Goal: Task Accomplishment & Management: Complete application form

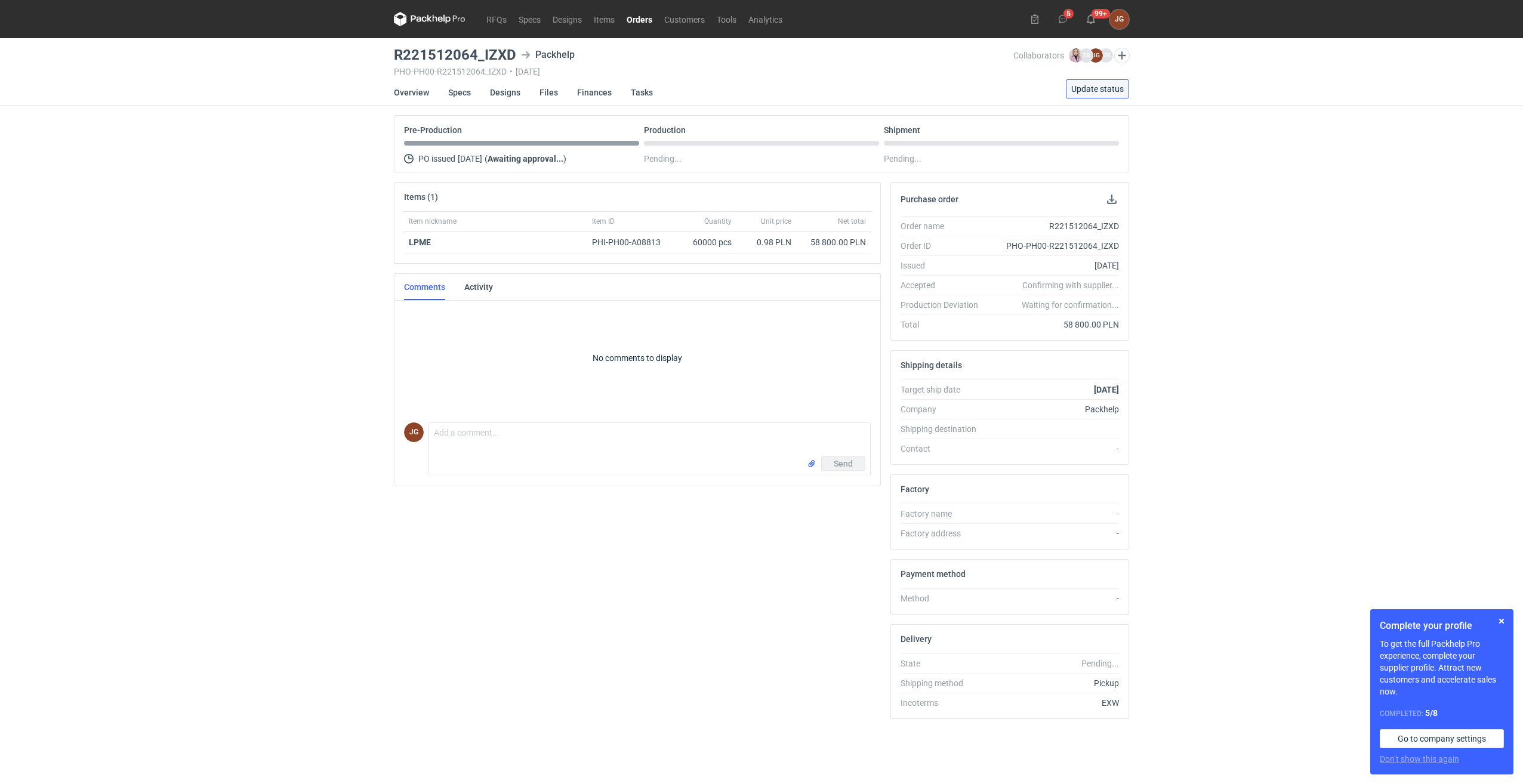
click at [1075, 90] on span "Update status" at bounding box center [1097, 89] width 52 height 9
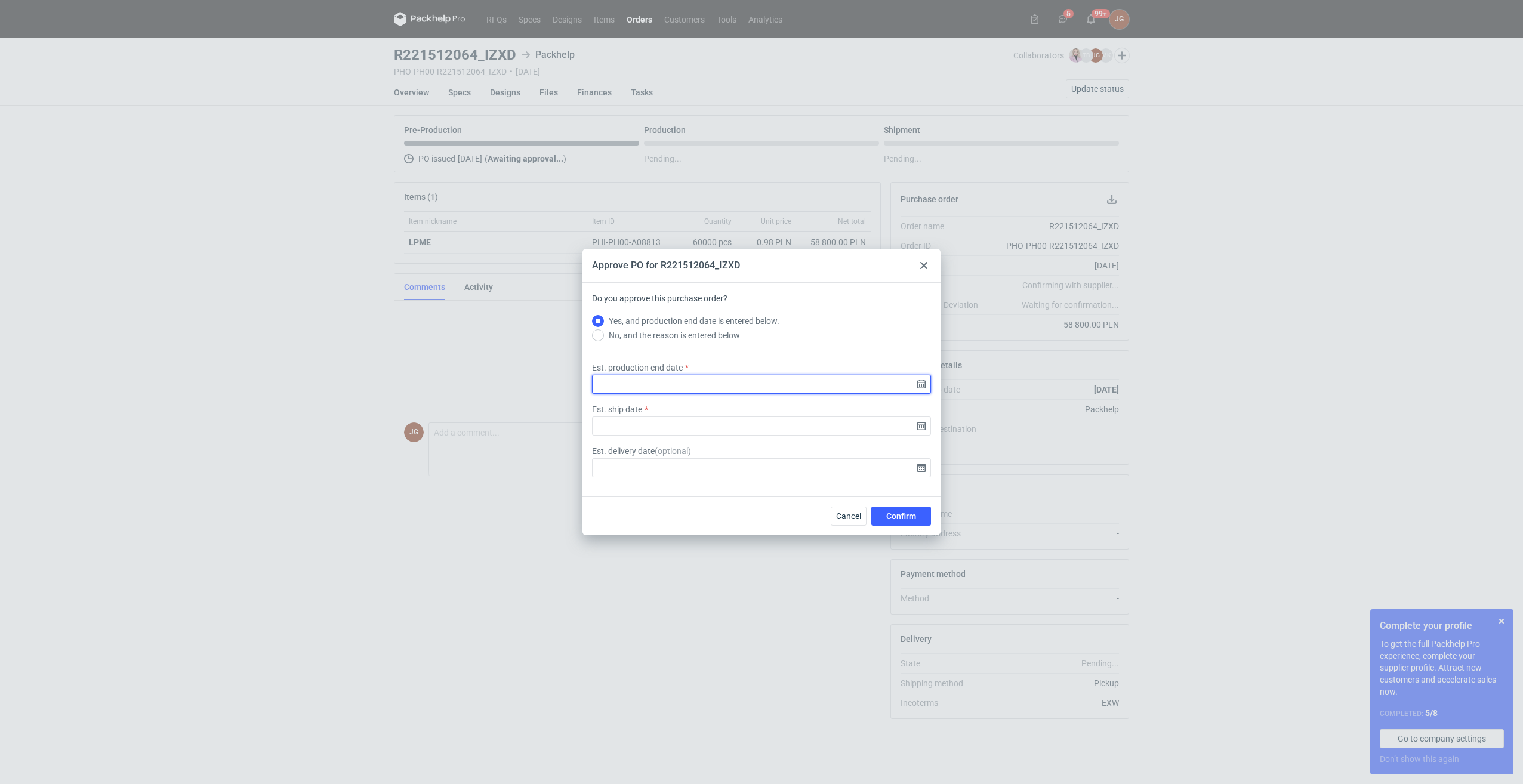
click at [922, 386] on input "Est. production end date" at bounding box center [762, 384] width 339 height 19
click at [1124, 374] on div "Approve PO for R221512064_IZXD Do you approve this purchase order? Yes, and pro…" at bounding box center [762, 392] width 1523 height 784
drag, startPoint x: 691, startPoint y: 361, endPoint x: 591, endPoint y: 361, distance: 100.0
click at [591, 361] on div "Est. production end date" at bounding box center [761, 377] width 348 height 32
copy label "Est. production end date"
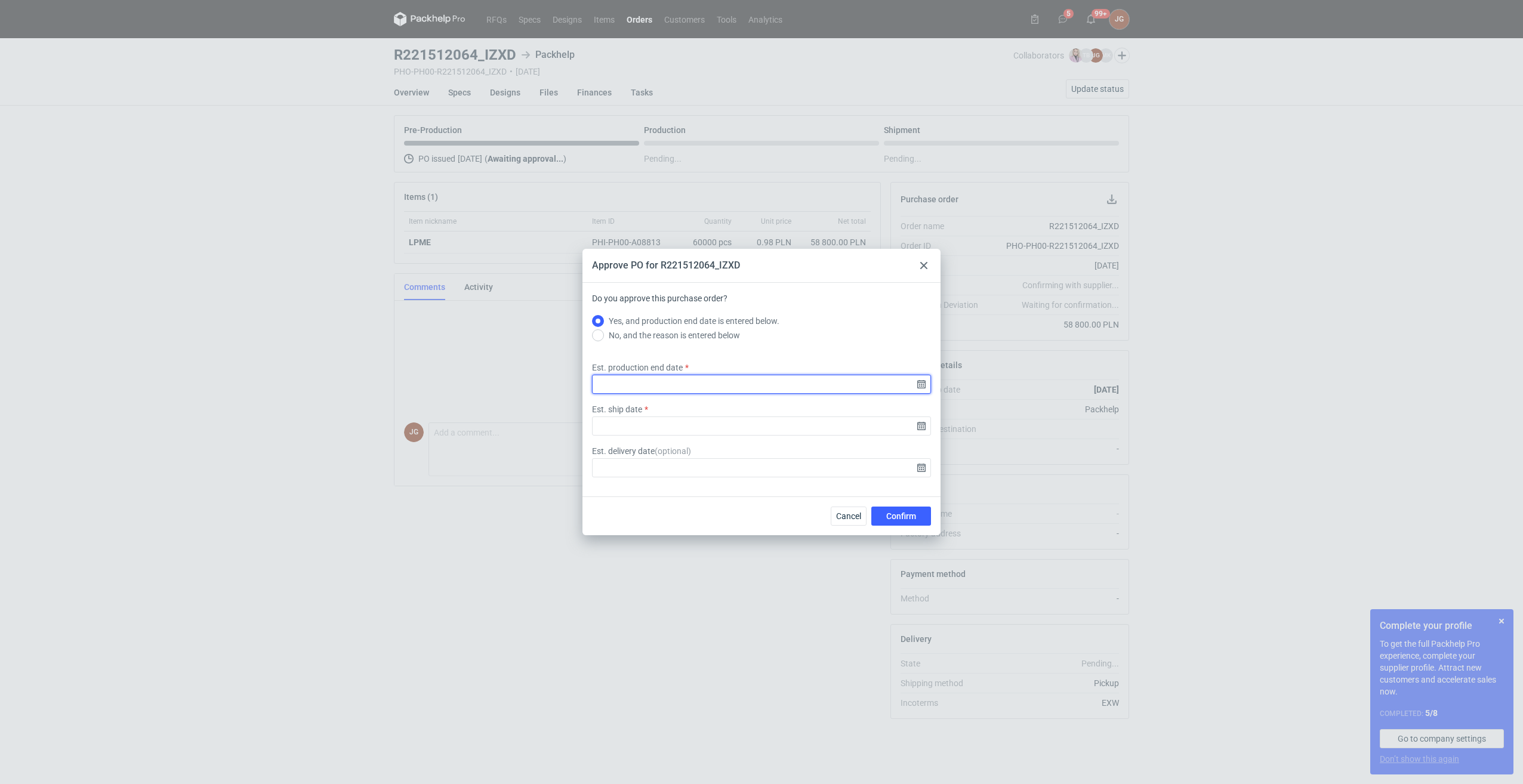
click at [922, 389] on input "Est. production end date" at bounding box center [762, 384] width 339 height 19
click at [823, 306] on icon "Go forward 1 month" at bounding box center [823, 307] width 9 height 9
click at [777, 344] on button "2" at bounding box center [780, 345] width 19 height 19
type input "[DATE]"
click at [648, 404] on div "Est. ship date" at bounding box center [761, 419] width 348 height 32
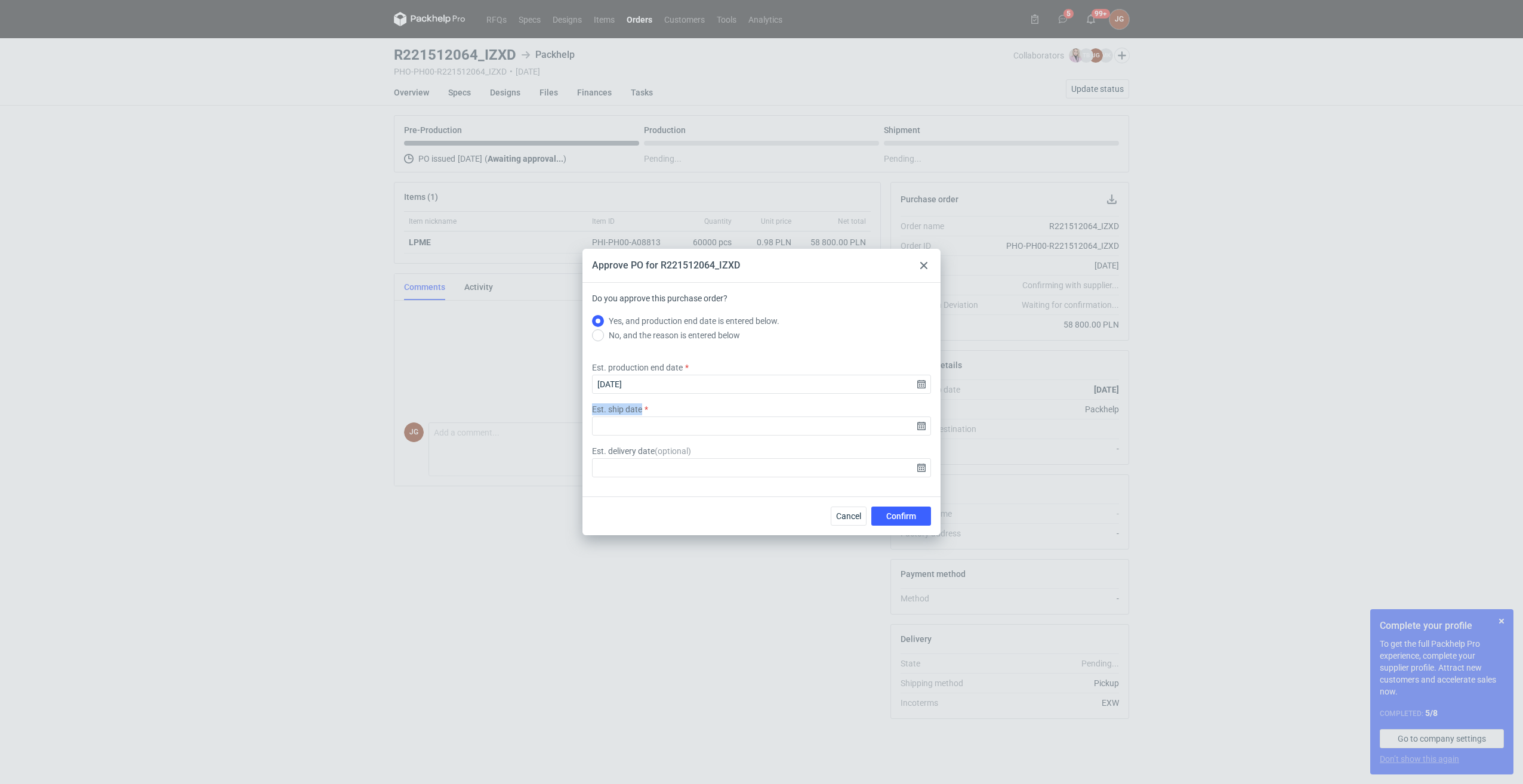
drag, startPoint x: 652, startPoint y: 406, endPoint x: 587, endPoint y: 403, distance: 65.1
click at [587, 403] on div "Est. ship date" at bounding box center [761, 419] width 348 height 32
copy label "Est. ship date"
click at [919, 429] on input "Est. ship date" at bounding box center [762, 426] width 339 height 19
click at [823, 306] on icon "Go forward 1 month" at bounding box center [823, 307] width 9 height 9
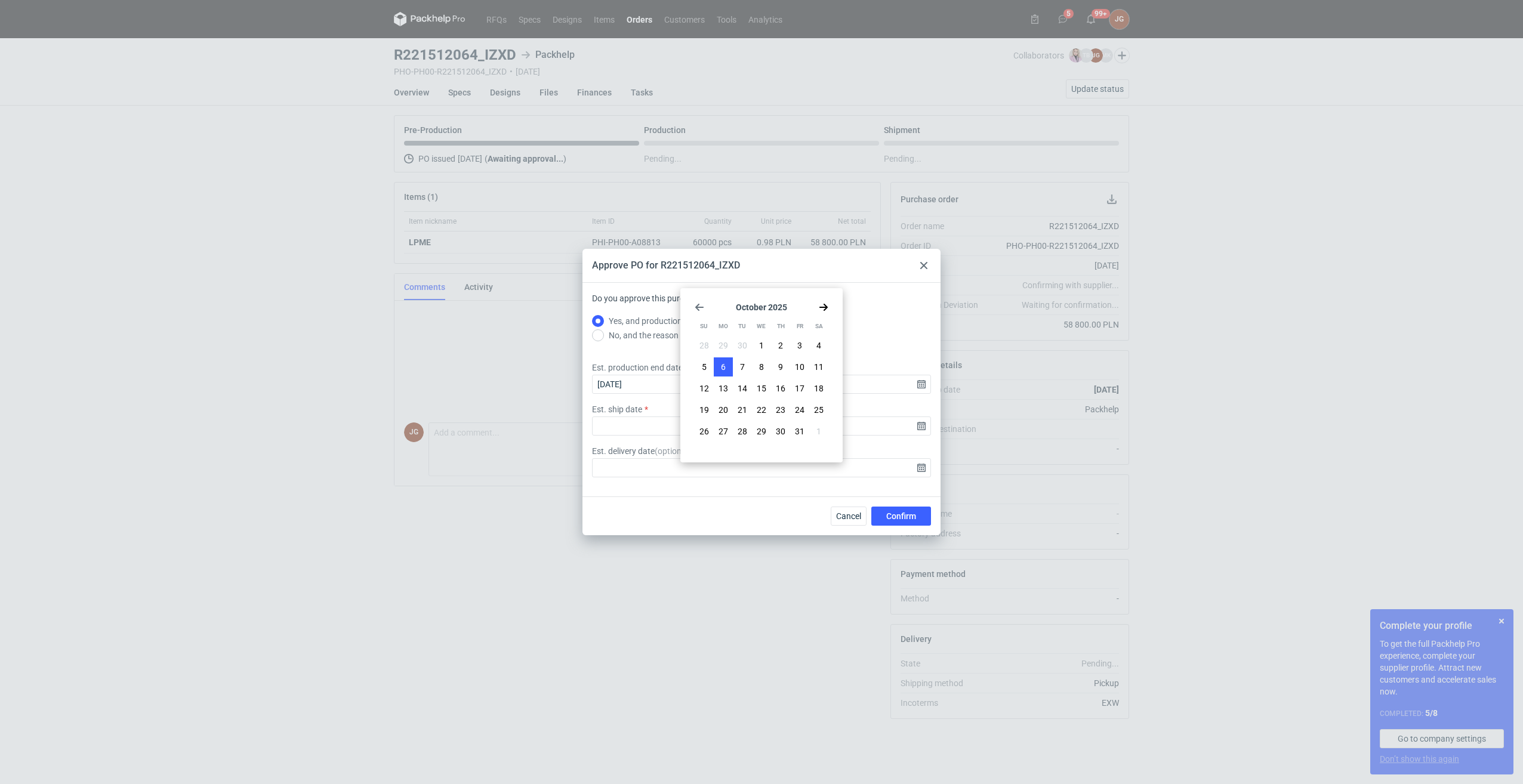
click at [726, 368] on button "6" at bounding box center [723, 367] width 19 height 19
type input "[DATE]"
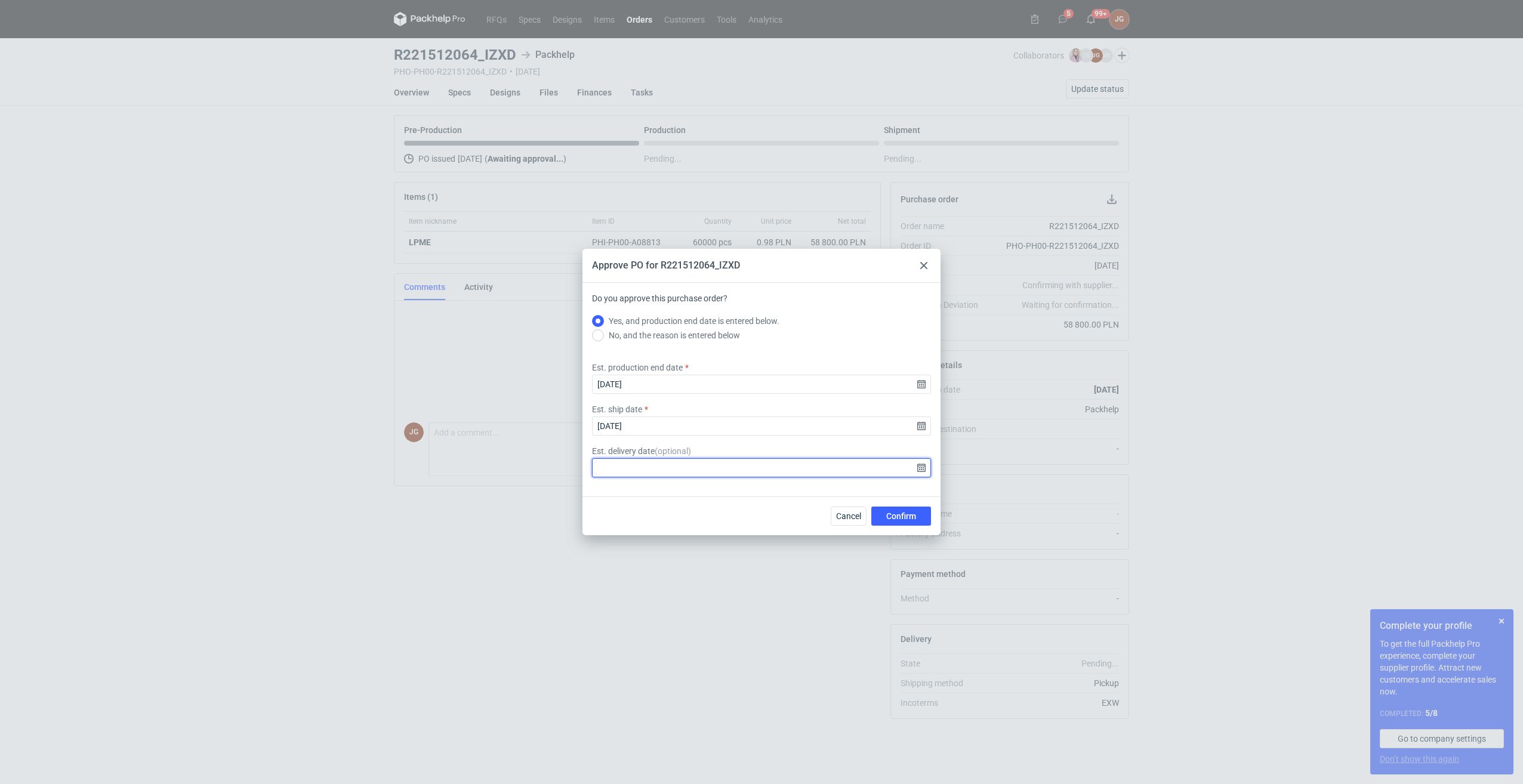
click at [927, 471] on input "Est. delivery date ( optional )" at bounding box center [762, 467] width 339 height 19
click at [655, 453] on span "( optional )" at bounding box center [672, 450] width 37 height 9
click at [655, 458] on input "Est. delivery date ( optional )" at bounding box center [762, 467] width 339 height 19
click at [655, 451] on span "( optional )" at bounding box center [672, 450] width 37 height 9
click at [655, 458] on input "Est. delivery date ( optional )" at bounding box center [762, 467] width 339 height 19
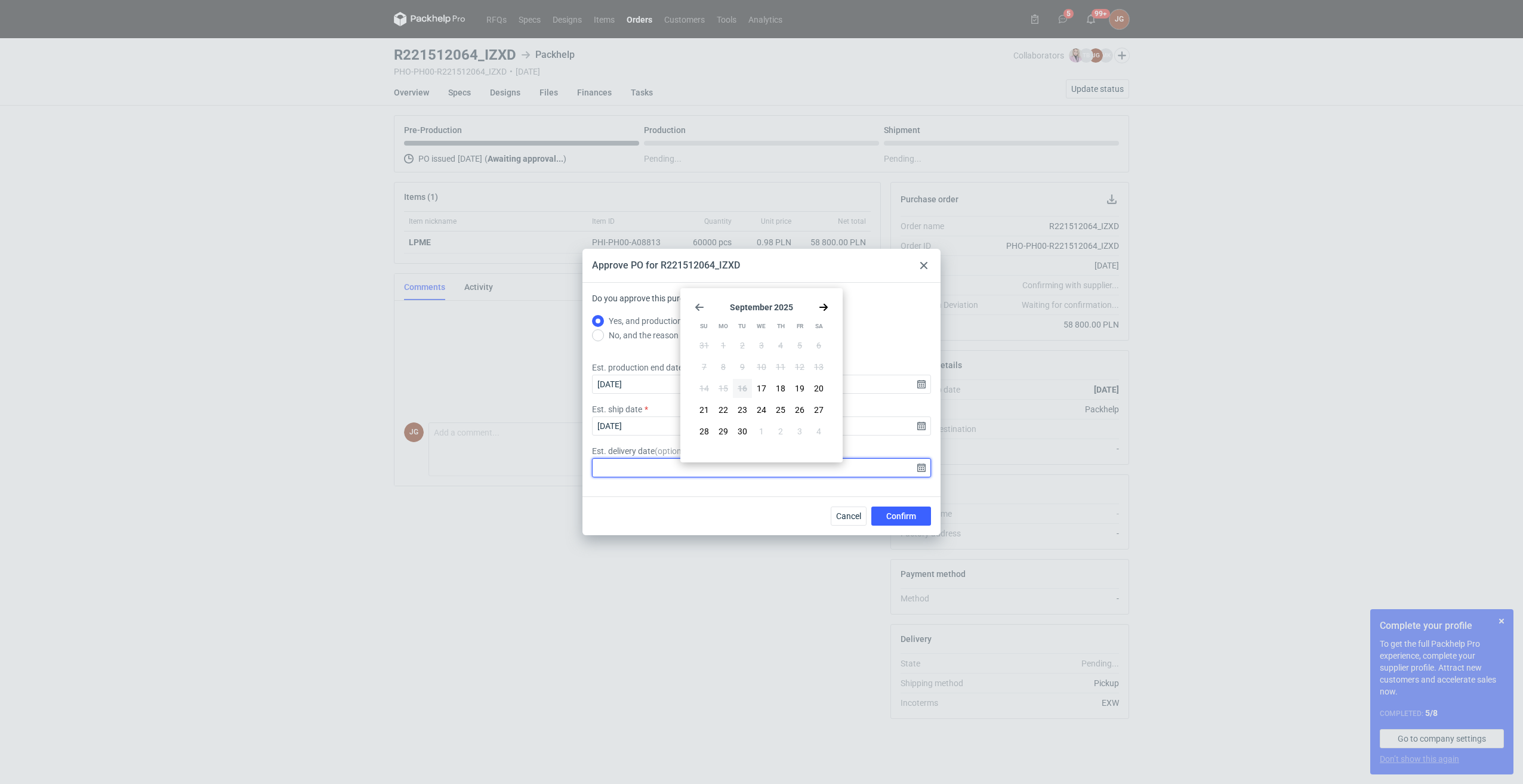
click at [641, 462] on input "Est. delivery date ( optional )" at bounding box center [762, 467] width 339 height 19
drag, startPoint x: 656, startPoint y: 451, endPoint x: 593, endPoint y: 449, distance: 63.0
click at [593, 449] on label "Est. delivery date ( optional )" at bounding box center [642, 451] width 99 height 12
copy label "Est. delivery date"
click at [922, 468] on input "Est. delivery date ( optional )" at bounding box center [762, 467] width 339 height 19
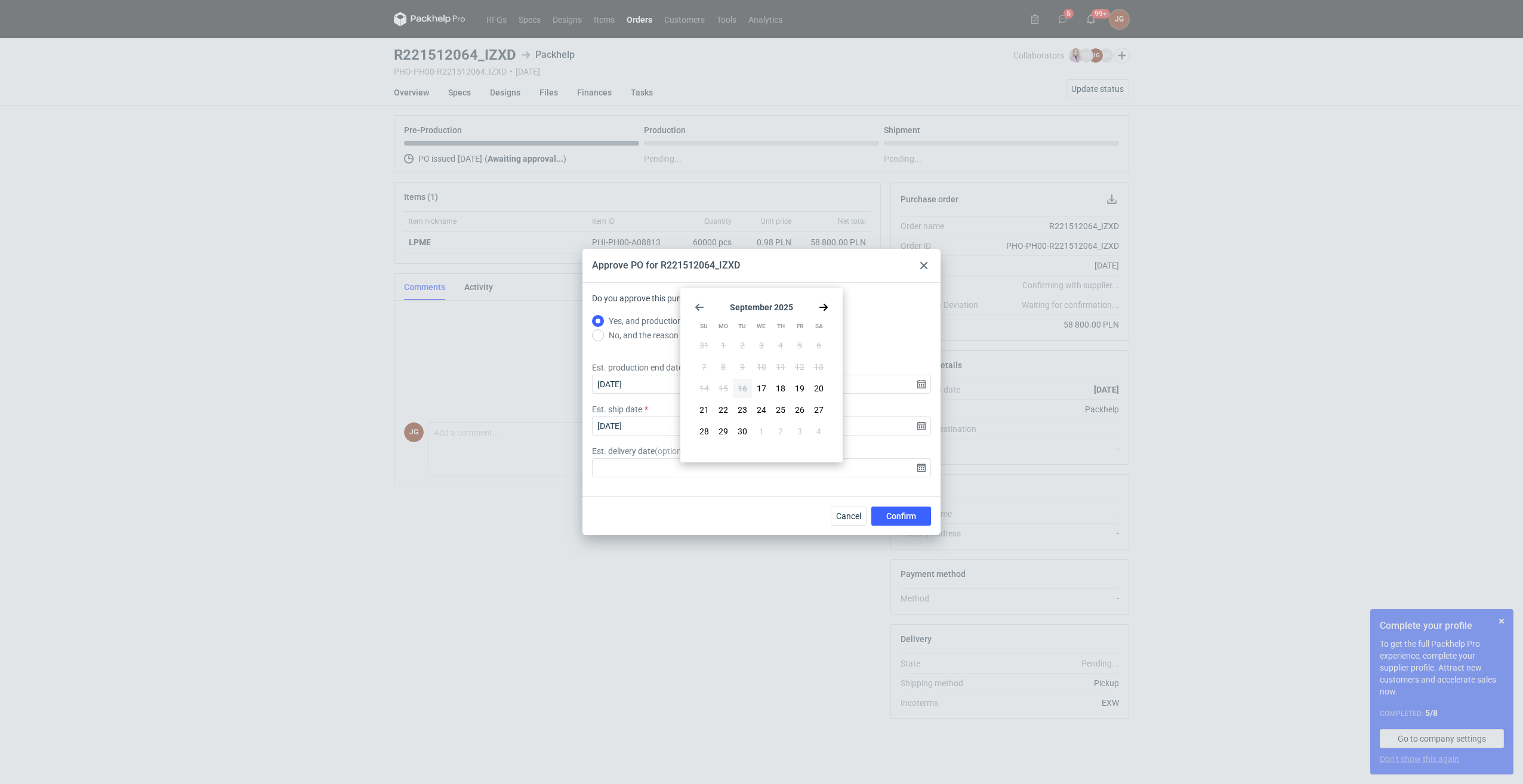
click at [823, 309] on icon "Go forward 1 month" at bounding box center [823, 307] width 9 height 9
click at [719, 367] on button "6" at bounding box center [723, 367] width 19 height 19
type input "[DATE]"
click at [913, 514] on span "Confirm" at bounding box center [902, 516] width 30 height 9
